Goal: Task Accomplishment & Management: Manage account settings

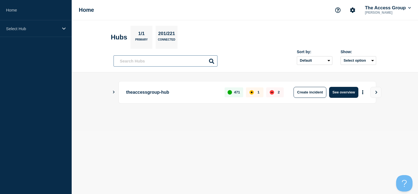
click at [129, 60] on input "text" at bounding box center [166, 60] width 104 height 11
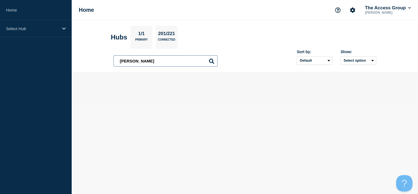
drag, startPoint x: 135, startPoint y: 60, endPoint x: 103, endPoint y: 64, distance: 32.5
click at [104, 64] on header "Hubs 1/1 Primary 201/221 Connected adam adam Sort by: Default Last added Last u…" at bounding box center [245, 46] width 346 height 52
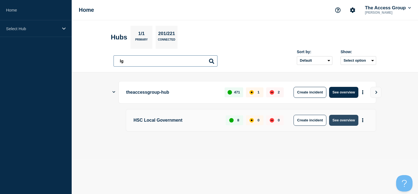
type input "lg"
click at [337, 120] on button "See overview" at bounding box center [343, 120] width 29 height 11
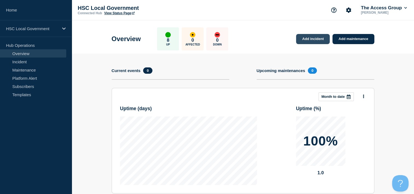
click at [309, 38] on link "Add incident" at bounding box center [313, 39] width 34 height 10
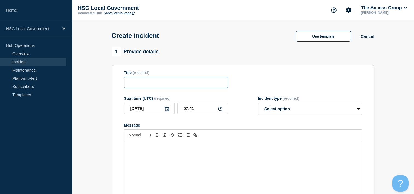
click at [162, 88] on input "Title" at bounding box center [176, 82] width 104 height 11
click at [306, 40] on button "Use template" at bounding box center [323, 36] width 56 height 11
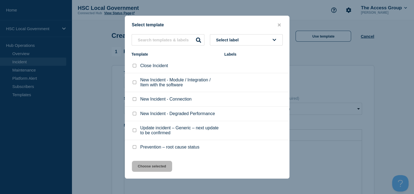
scroll to position [0, 0]
click at [133, 98] on input "New Incident - Connection checkbox" at bounding box center [135, 99] width 4 height 4
checkbox input "true"
click at [249, 34] on div "Select template Select label Template Labels Close Incident New Incident - Modu…" at bounding box center [207, 97] width 165 height 163
click at [249, 38] on button "Select label" at bounding box center [246, 39] width 73 height 11
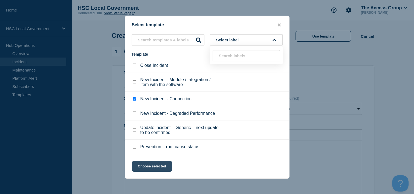
click at [156, 168] on button "Choose selected" at bounding box center [152, 166] width 40 height 11
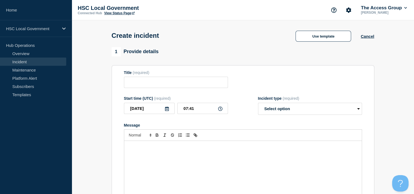
type input "New Incident - Connection"
select select "identified"
radio input "false"
radio input "true"
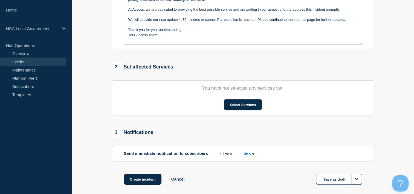
scroll to position [164, 0]
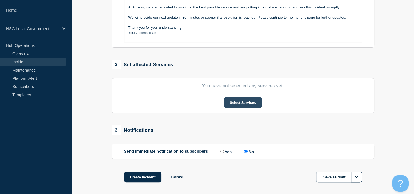
click at [235, 107] on button "Select Services" at bounding box center [243, 102] width 38 height 11
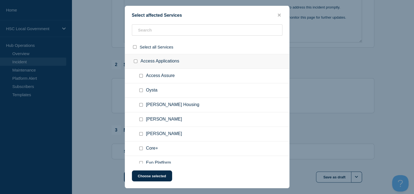
click at [141, 118] on input "Adam Procure checkbox" at bounding box center [141, 119] width 4 height 4
checkbox input "true"
click at [141, 135] on input "Adam SProc checkbox" at bounding box center [141, 134] width 4 height 4
checkbox input "true"
click at [141, 106] on input "Adam Housing checkbox" at bounding box center [141, 105] width 4 height 4
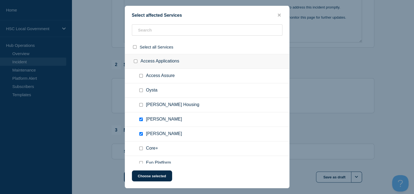
checkbox input "true"
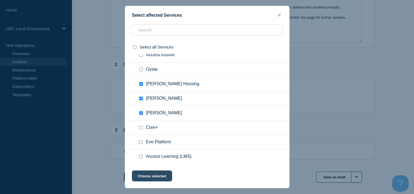
click at [144, 174] on button "Choose selected" at bounding box center [152, 175] width 40 height 11
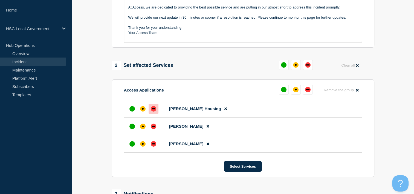
click at [157, 110] on div at bounding box center [154, 109] width 10 height 10
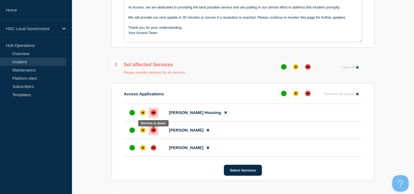
click at [151, 133] on div "down" at bounding box center [153, 129] width 5 height 5
click at [151, 145] on div at bounding box center [154, 148] width 10 height 10
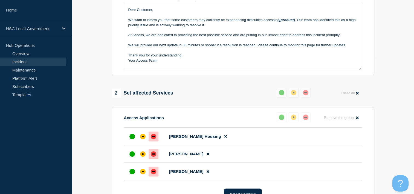
scroll to position [137, 0]
click at [203, 153] on button at bounding box center [207, 153] width 9 height 11
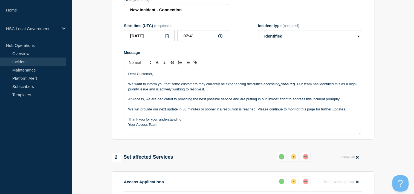
scroll to position [27, 0]
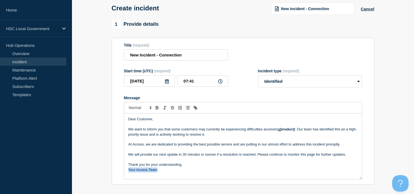
drag, startPoint x: 161, startPoint y: 172, endPoint x: 111, endPoint y: 171, distance: 50.3
copy p "Your Access Team"
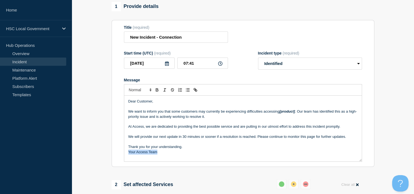
scroll to position [55, 0]
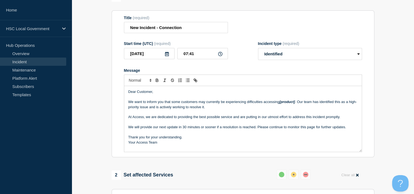
click at [190, 135] on p "Message" at bounding box center [242, 132] width 229 height 5
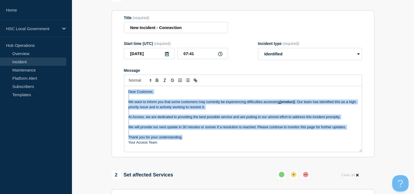
drag, startPoint x: 186, startPoint y: 139, endPoint x: 95, endPoint y: 92, distance: 102.8
click at [95, 92] on section "1 Provide details Title (required) New Incident - Connection Start time (UTC) (…" at bounding box center [243, 171] width 342 height 359
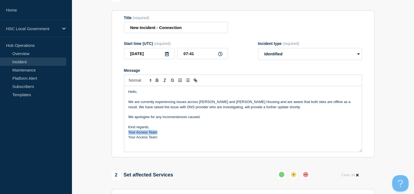
drag, startPoint x: 162, startPoint y: 134, endPoint x: 103, endPoint y: 134, distance: 59.6
click at [103, 134] on section "1 Provide details Title (required) New Incident - Connection Start time (UTC) (…" at bounding box center [243, 171] width 342 height 359
click at [164, 135] on p "Your Access Team" at bounding box center [242, 132] width 229 height 5
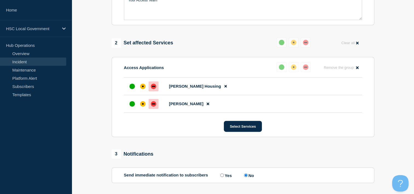
scroll to position [219, 0]
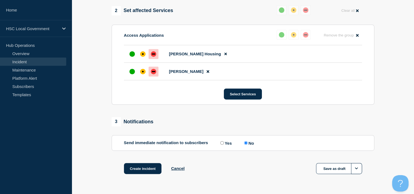
click at [220, 144] on input "Yes" at bounding box center [222, 143] width 4 height 4
radio input "true"
radio input "false"
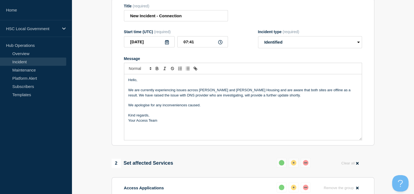
scroll to position [27, 0]
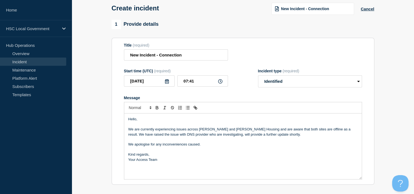
click at [167, 83] on icon at bounding box center [167, 81] width 4 height 4
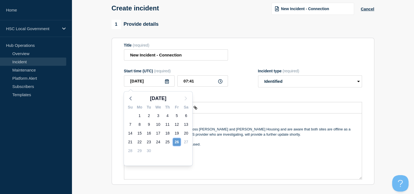
click at [176, 144] on div "26" at bounding box center [177, 142] width 8 height 8
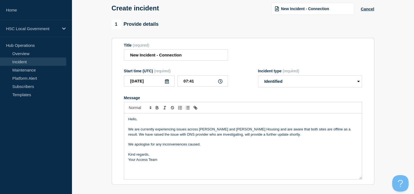
click at [218, 83] on icon at bounding box center [220, 81] width 4 height 4
click at [280, 82] on select "Select option Investigating Identified Monitoring" at bounding box center [310, 81] width 104 height 12
select select "investigating"
click at [258, 77] on select "Select option Investigating Identified Monitoring" at bounding box center [310, 81] width 104 height 12
drag, startPoint x: 195, startPoint y: 82, endPoint x: 170, endPoint y: 80, distance: 24.5
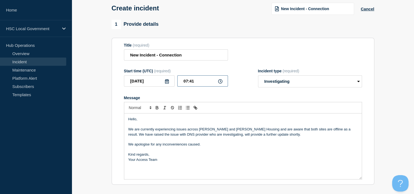
click at [170, 80] on div "2025-09-26 07:41" at bounding box center [176, 80] width 104 height 11
click at [195, 76] on div "Start time (UTC) (required) 2025-09-26 07:41" at bounding box center [176, 78] width 104 height 19
click at [219, 83] on icon at bounding box center [220, 81] width 4 height 4
click at [219, 82] on icon at bounding box center [220, 81] width 4 height 4
click at [196, 83] on input "07:41" at bounding box center [202, 80] width 51 height 11
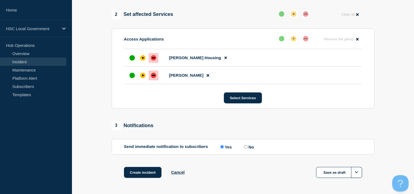
scroll to position [237, 0]
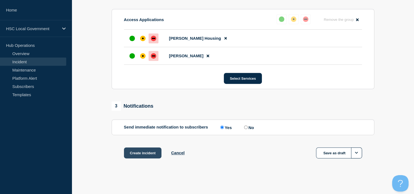
click at [139, 155] on button "Create incident" at bounding box center [143, 152] width 38 height 11
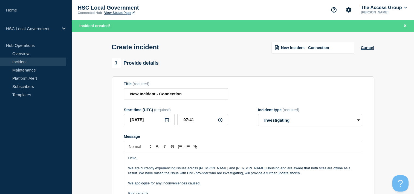
scroll to position [0, 0]
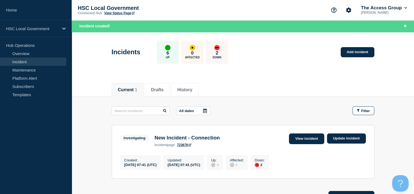
click at [299, 139] on link "View incident" at bounding box center [306, 138] width 35 height 11
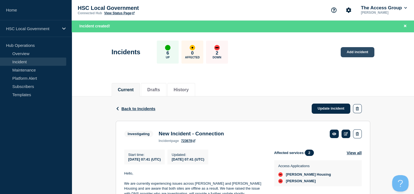
click at [351, 53] on link "Add incident" at bounding box center [358, 52] width 34 height 10
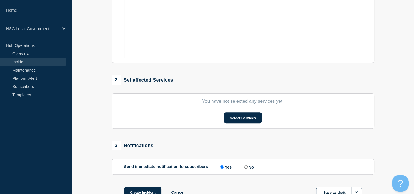
scroll to position [164, 0]
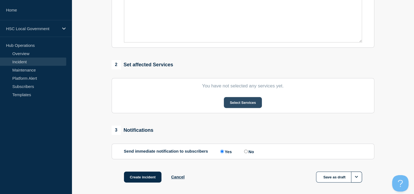
click at [245, 103] on button "Select Services" at bounding box center [243, 102] width 38 height 11
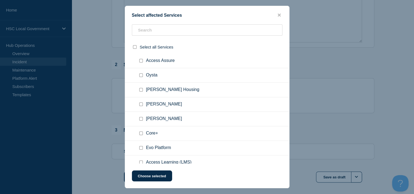
scroll to position [21, 0]
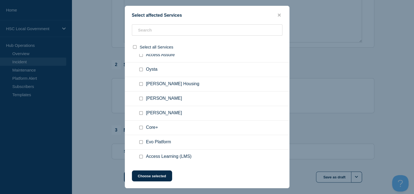
click at [277, 14] on button "close button" at bounding box center [279, 15] width 6 height 5
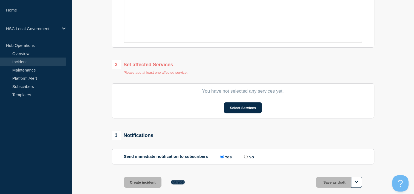
click at [182, 183] on button "Cancel" at bounding box center [177, 181] width 13 height 5
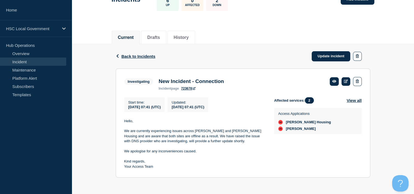
scroll to position [43, 0]
click at [345, 82] on link at bounding box center [345, 81] width 9 height 8
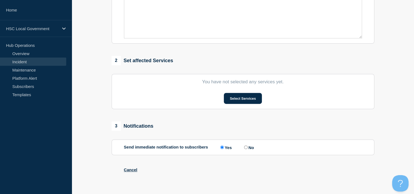
type input "New Incident - Connection"
type input "07:41"
select select "investigating"
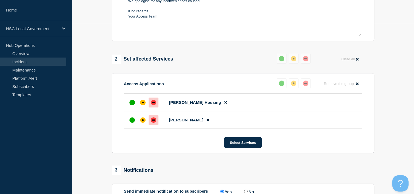
scroll to position [198, 0]
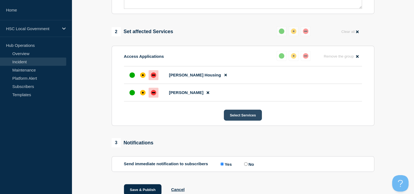
click at [236, 118] on button "Select Services" at bounding box center [243, 114] width 38 height 11
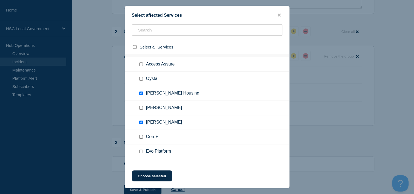
scroll to position [21, 0]
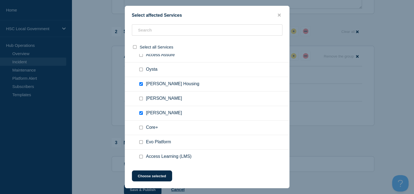
click at [281, 14] on button "close button" at bounding box center [279, 15] width 6 height 5
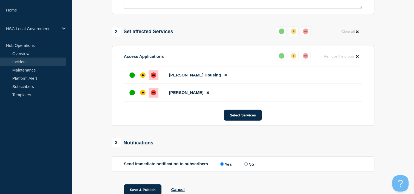
scroll to position [223, 0]
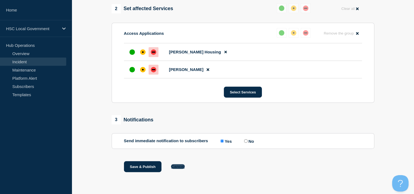
click at [182, 168] on button "Cancel" at bounding box center [177, 166] width 13 height 5
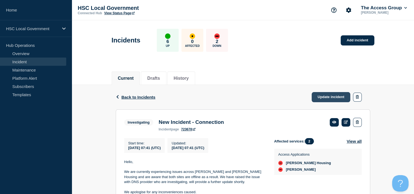
click at [323, 97] on link "Update incident" at bounding box center [331, 97] width 39 height 10
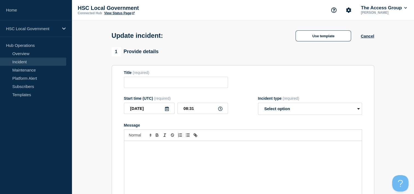
type input "New Incident - Connection"
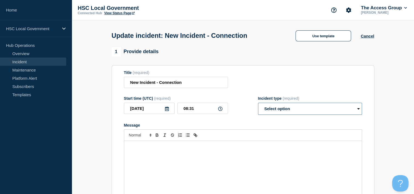
click at [334, 110] on select "Select option Investigating Identified Monitoring Resolved" at bounding box center [310, 109] width 104 height 12
select select "monitoring"
click at [258, 104] on select "Select option Investigating Identified Monitoring Resolved" at bounding box center [310, 109] width 104 height 12
click at [207, 159] on div "Message" at bounding box center [242, 174] width 237 height 66
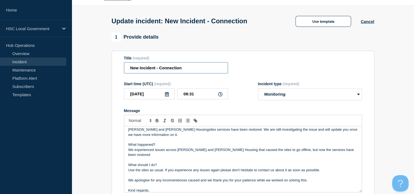
click at [183, 71] on input "New Incident - Connection" at bounding box center [176, 67] width 104 height 11
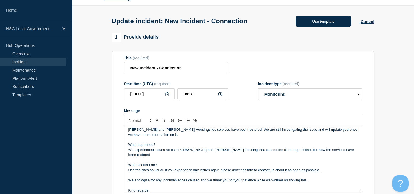
click at [319, 23] on button "Use template" at bounding box center [323, 21] width 56 height 11
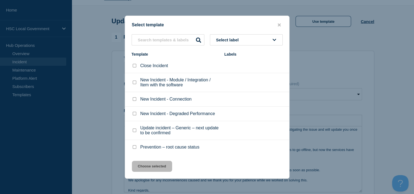
click at [263, 36] on button "Select label" at bounding box center [246, 39] width 73 height 11
click at [243, 40] on button "Select label" at bounding box center [246, 39] width 73 height 11
type input "monitor"
click at [279, 23] on icon "close button" at bounding box center [279, 25] width 3 height 4
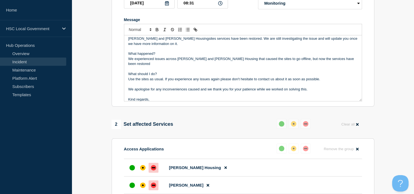
scroll to position [151, 0]
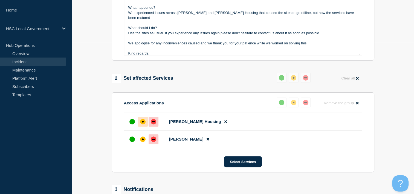
click at [142, 121] on div at bounding box center [143, 122] width 10 height 10
click at [144, 141] on div "affected" at bounding box center [142, 138] width 5 height 5
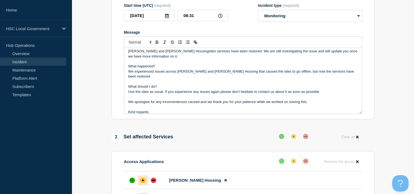
scroll to position [137, 0]
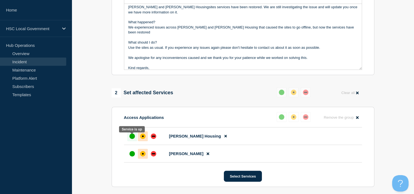
click at [132, 138] on div "up" at bounding box center [131, 135] width 5 height 5
click at [132, 155] on div "up" at bounding box center [131, 153] width 5 height 5
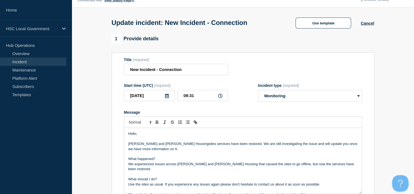
scroll to position [0, 0]
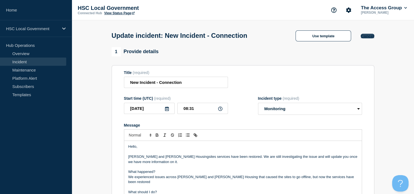
click at [370, 36] on button "Cancel" at bounding box center [366, 36] width 13 height 5
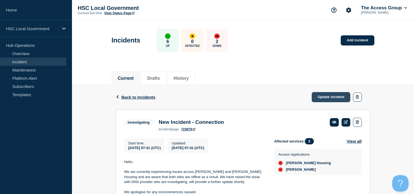
click at [325, 96] on link "Update incident" at bounding box center [331, 97] width 39 height 10
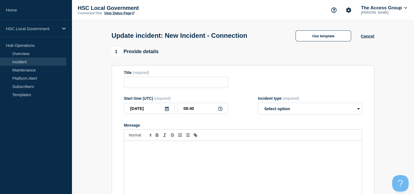
type input "New Incident - Connection"
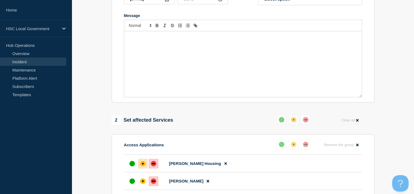
click at [144, 166] on div "affected" at bounding box center [142, 163] width 5 height 5
click at [139, 181] on div at bounding box center [143, 181] width 10 height 10
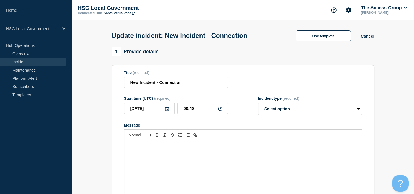
scroll to position [0, 0]
drag, startPoint x: 159, startPoint y: 82, endPoint x: 204, endPoint y: 79, distance: 44.4
click at [204, 79] on input "New Incident - Connection" at bounding box center [176, 82] width 104 height 11
click at [316, 107] on select "Select option Investigating Identified Monitoring Resolved" at bounding box center [310, 109] width 104 height 12
select select "monitoring"
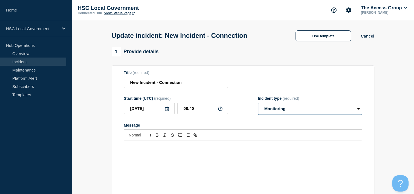
click at [258, 104] on select "Select option Investigating Identified Monitoring Resolved" at bounding box center [310, 109] width 104 height 12
click at [165, 83] on input "New Incident - Connection" at bounding box center [176, 82] width 104 height 11
drag, startPoint x: 159, startPoint y: 82, endPoint x: 184, endPoint y: 80, distance: 25.3
click at [184, 80] on input "New Incident - Connection" at bounding box center [176, 82] width 104 height 11
drag, startPoint x: 154, startPoint y: 82, endPoint x: 108, endPoint y: 82, distance: 46.0
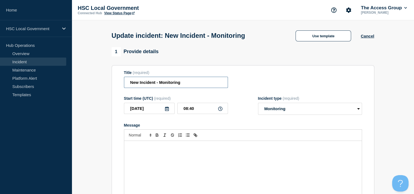
paste input "Adam SProc and Adam Housingsites"
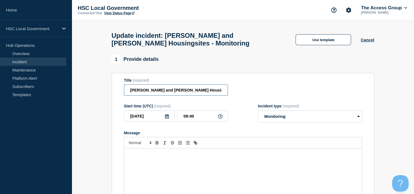
drag, startPoint x: 201, startPoint y: 91, endPoint x: 107, endPoint y: 92, distance: 94.6
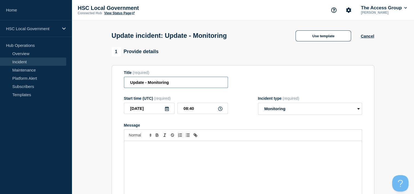
click at [143, 82] on input "Update - Monitoring" at bounding box center [176, 82] width 104 height 11
drag, startPoint x: 143, startPoint y: 83, endPoint x: 127, endPoint y: 83, distance: 16.1
click at [127, 83] on input "Update - Monitoring" at bounding box center [176, 82] width 104 height 11
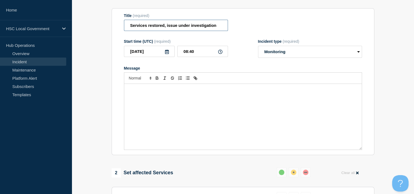
scroll to position [82, 0]
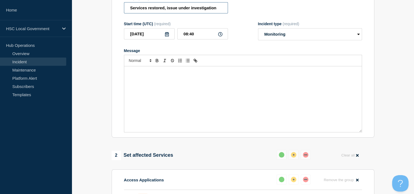
type input "Services restored, issue under investigation"
click at [146, 85] on div "Message" at bounding box center [242, 99] width 237 height 66
paste div "Message"
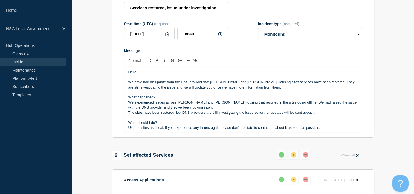
scroll to position [23, 0]
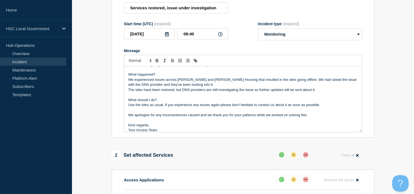
click at [127, 131] on div "Hello, We have had an update from the DNS provider that Adam SProc and Adam Hou…" at bounding box center [242, 99] width 237 height 66
click at [198, 87] on p "We experienced issues across Adam SProc and Adam Housing that resulted in the s…" at bounding box center [242, 82] width 229 height 10
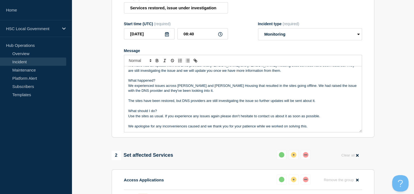
scroll to position [32, 0]
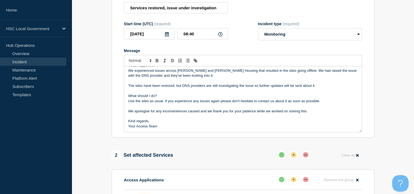
click at [127, 104] on div "Hello, We have had an update from the DNS provider that Adam SProc and Adam Hou…" at bounding box center [242, 99] width 237 height 66
click at [126, 115] on div "Hello, We have had an update from the DNS provider that Adam SProc and Adam Hou…" at bounding box center [242, 99] width 237 height 66
drag, startPoint x: 161, startPoint y: 98, endPoint x: 91, endPoint y: 95, distance: 69.8
click at [91, 95] on section "1 Provide details Title (required) Services restored, issue under investigation…" at bounding box center [243, 175] width 342 height 404
click at [154, 61] on button "Toggle bold text" at bounding box center [157, 60] width 8 height 7
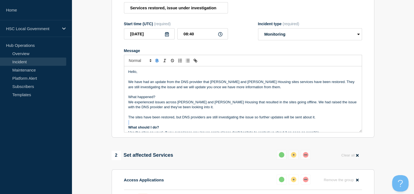
scroll to position [0, 0]
drag, startPoint x: 158, startPoint y: 100, endPoint x: 115, endPoint y: 100, distance: 42.7
click at [115, 100] on section "Title (required) Services restored, issue under investigation Start time (UTC) …" at bounding box center [243, 64] width 263 height 147
click at [155, 63] on icon "Toggle bold text" at bounding box center [157, 60] width 5 height 5
click at [139, 74] on p "Hello," at bounding box center [242, 71] width 229 height 5
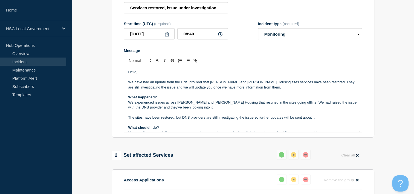
click at [127, 85] on div "Hello, We have had an update from the DNS provider that Adam SProc and Adam Hou…" at bounding box center [242, 99] width 237 height 66
drag, startPoint x: 210, startPoint y: 85, endPoint x: 314, endPoint y: 85, distance: 103.9
click at [314, 85] on p "We have had an update from the DNS provider that Adam SProc and Adam Housing si…" at bounding box center [242, 85] width 229 height 10
click at [157, 63] on icon "Toggle bold text" at bounding box center [157, 60] width 5 height 5
click at [275, 90] on p "We have had an update from the DNS provider that Adam SProc and Adam Housing si…" at bounding box center [242, 85] width 229 height 10
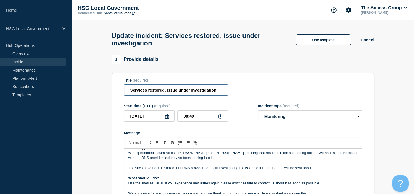
drag, startPoint x: 220, startPoint y: 91, endPoint x: 97, endPoint y: 89, distance: 122.3
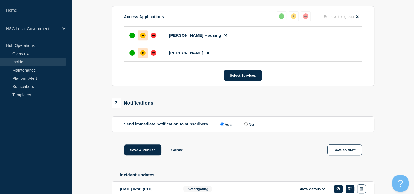
scroll to position [274, 0]
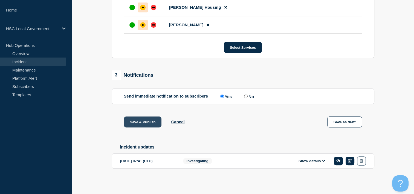
click at [143, 127] on button "Save & Publish" at bounding box center [143, 121] width 38 height 11
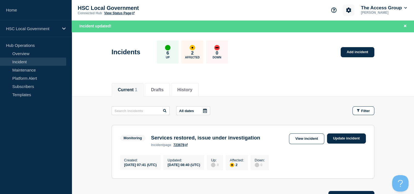
click at [349, 9] on icon "Account settings" at bounding box center [348, 9] width 5 height 5
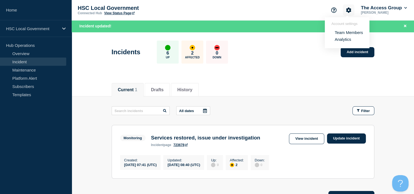
click at [349, 9] on icon "Account settings" at bounding box center [348, 9] width 5 height 5
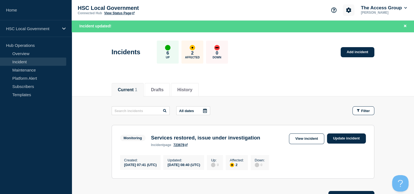
click at [351, 8] on button "Account settings" at bounding box center [348, 9] width 11 height 11
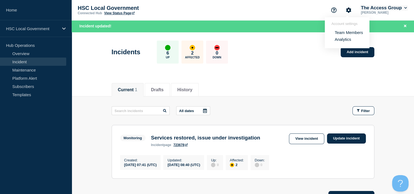
click at [382, 8] on button "The Access Group" at bounding box center [384, 7] width 48 height 5
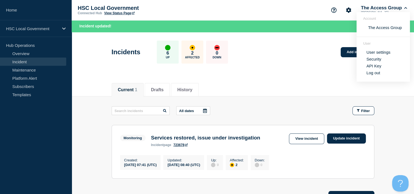
click at [278, 52] on div "Incidents 6 Up 2 Affected 0 Down Add incident" at bounding box center [242, 49] width 275 height 33
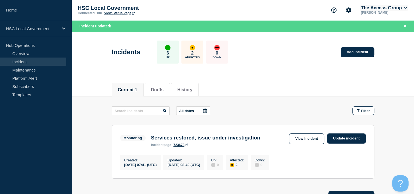
click at [402, 8] on button "The Access Group" at bounding box center [384, 7] width 48 height 5
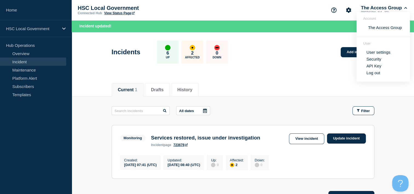
click at [386, 53] on link "User settings" at bounding box center [378, 52] width 24 height 5
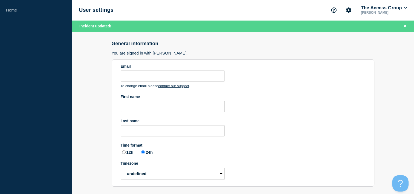
type input "iulia.margineanu@theaccessgroup.com"
type input "Iulia"
type input "Margineanu"
radio input "true"
select select "hub"
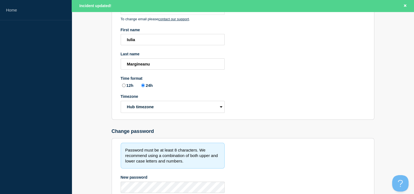
scroll to position [136, 0]
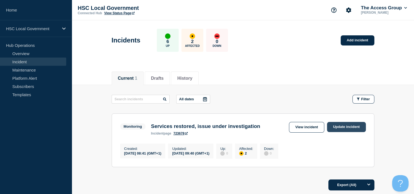
click at [333, 131] on link "Update incident" at bounding box center [346, 127] width 39 height 10
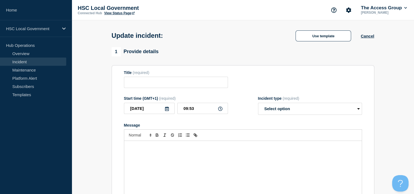
type input "Services restored, issue under investigation"
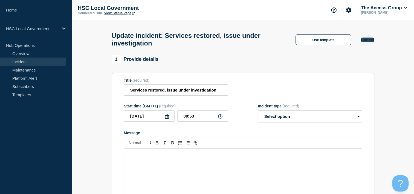
click at [363, 42] on button "Cancel" at bounding box center [366, 39] width 13 height 5
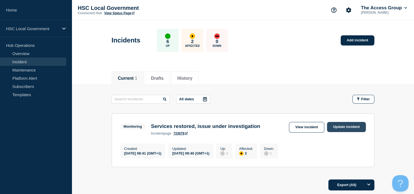
click at [340, 128] on link "Update incident" at bounding box center [346, 127] width 39 height 10
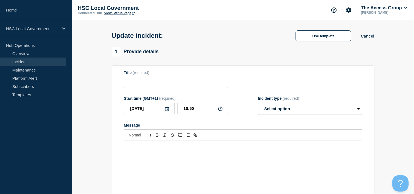
type input "Services restored, issue under investigation"
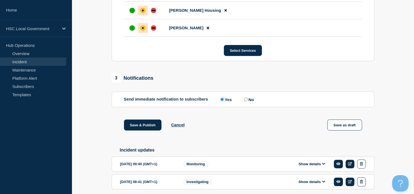
scroll to position [296, 0]
